Goal: Obtain resource: Download file/media

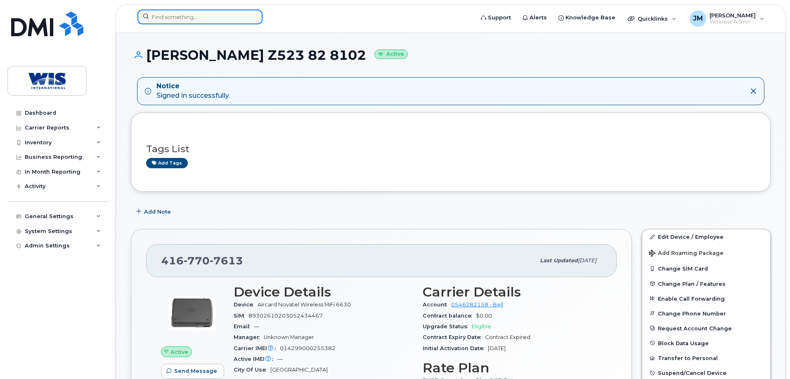
click at [173, 21] on input at bounding box center [199, 16] width 125 height 15
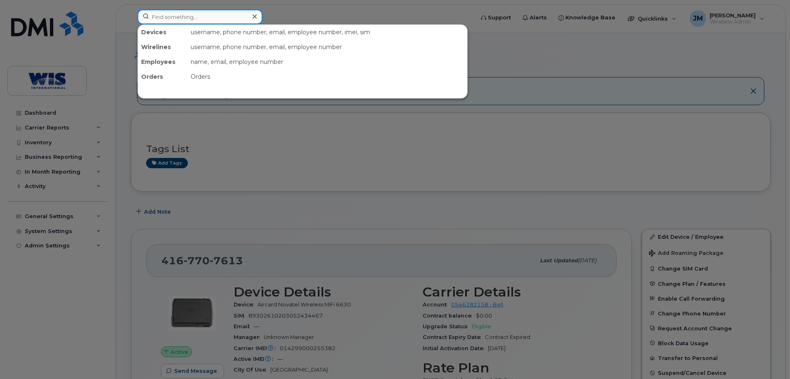
paste input "868041020341975"
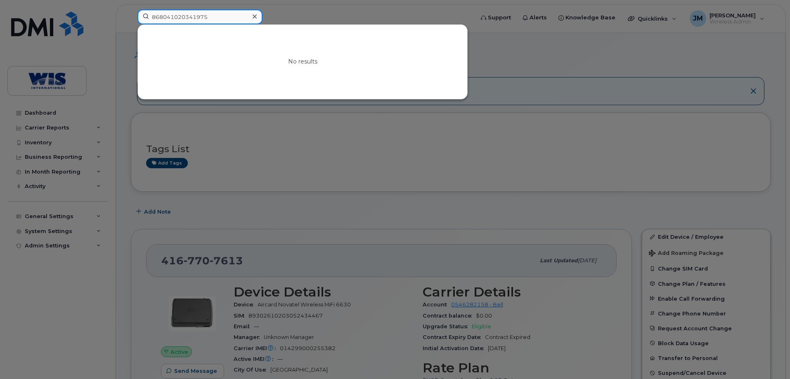
click at [214, 17] on input "868041020341975" at bounding box center [199, 16] width 125 height 15
paste input "4382904742"
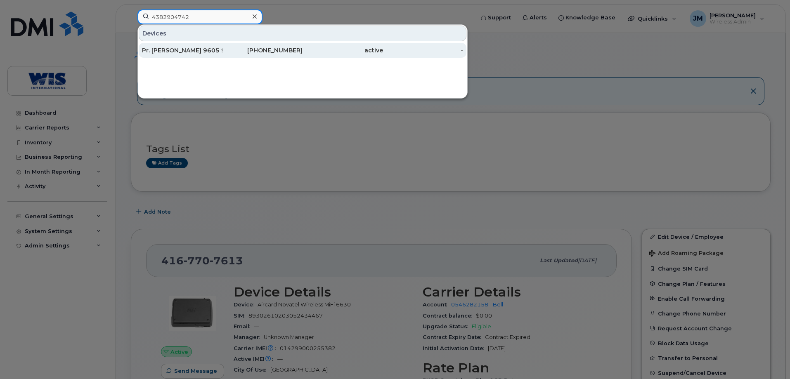
type input "4382904742"
click at [203, 50] on div "Pr. [PERSON_NAME] 9605 96 96 9605" at bounding box center [182, 50] width 80 height 8
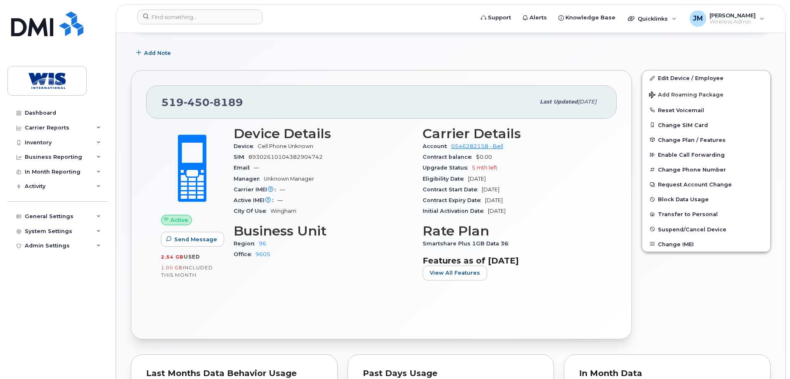
scroll to position [124, 0]
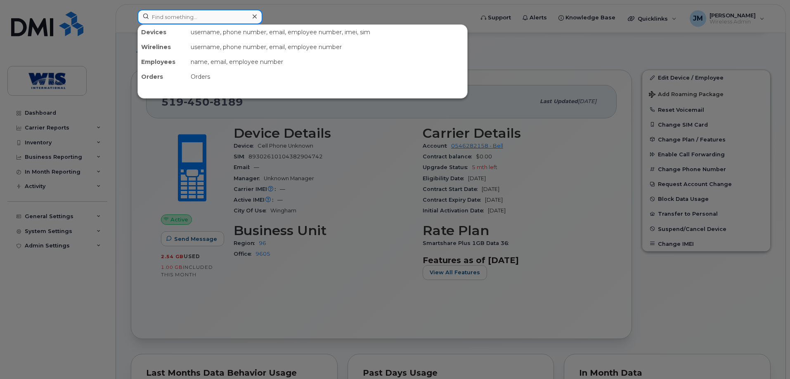
click at [216, 12] on input at bounding box center [199, 16] width 125 height 15
paste input "8930261010 4382904742"
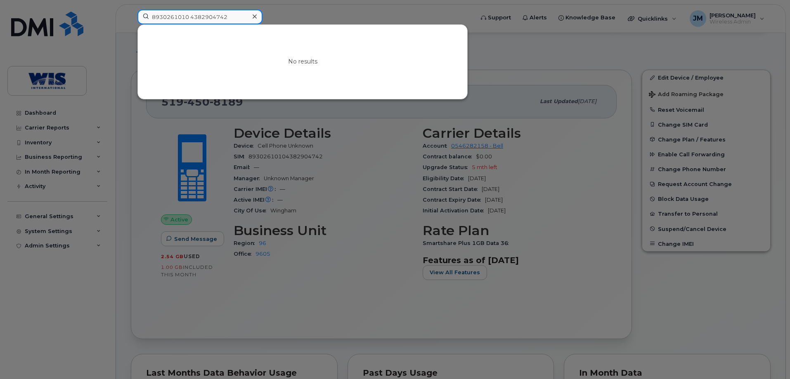
click at [192, 17] on input "8930261010 4382904742" at bounding box center [199, 16] width 125 height 15
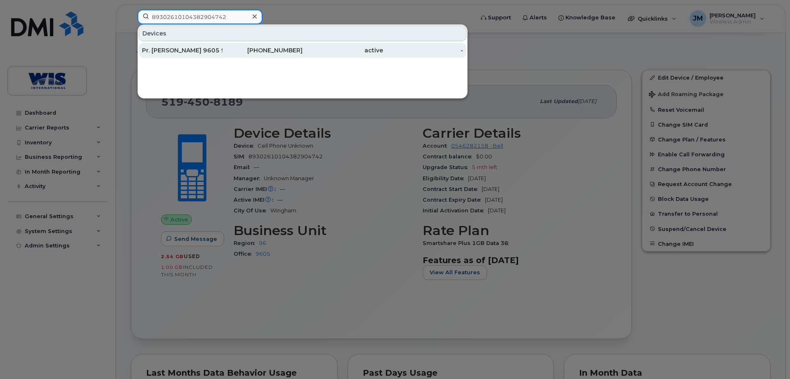
type input "89302610104382904742"
click at [180, 52] on div "Pr. [PERSON_NAME] 9605 96 96 9605" at bounding box center [182, 50] width 80 height 8
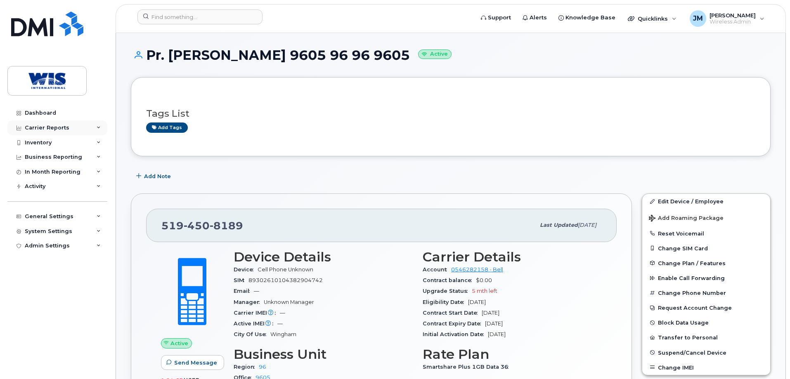
click at [99, 128] on icon at bounding box center [99, 128] width 4 height 4
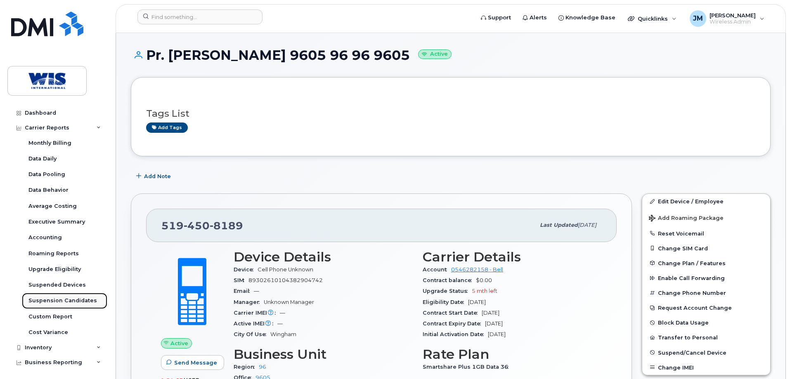
click at [57, 300] on div "Suspension Candidates" at bounding box center [62, 300] width 69 height 7
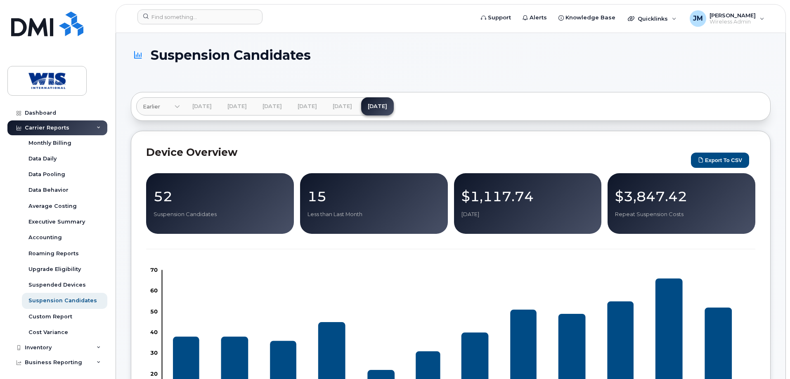
click at [205, 202] on p "52" at bounding box center [220, 196] width 133 height 15
click at [196, 212] on p "Suspension Candidates" at bounding box center [220, 214] width 133 height 7
click at [174, 199] on p "52" at bounding box center [220, 196] width 133 height 15
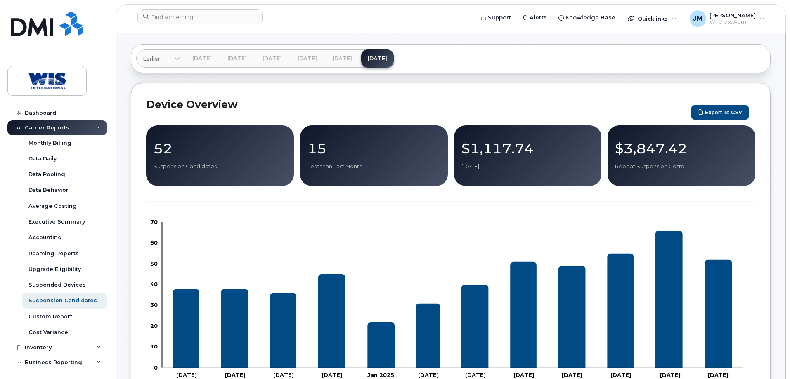
scroll to position [34, 0]
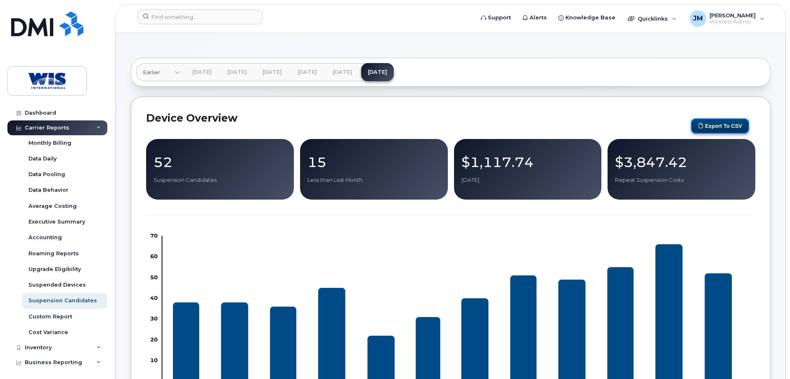
click at [707, 125] on button "Export to CSV" at bounding box center [720, 125] width 58 height 15
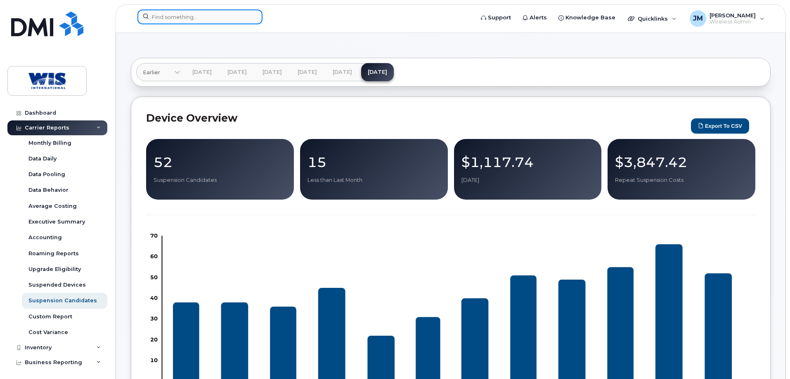
click at [173, 20] on input at bounding box center [199, 16] width 125 height 15
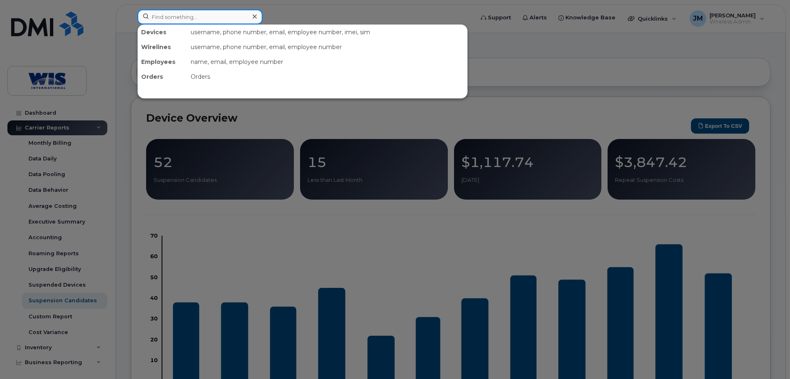
paste input "6472377493"
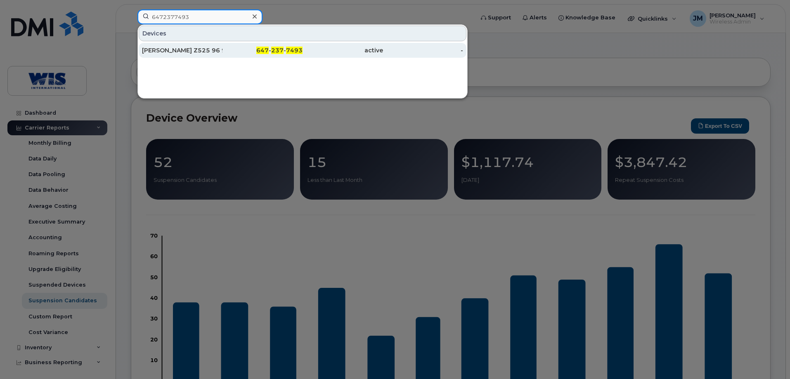
type input "6472377493"
click at [190, 54] on div "[PERSON_NAME] Z525 96 9605" at bounding box center [182, 50] width 80 height 8
